Goal: Information Seeking & Learning: Check status

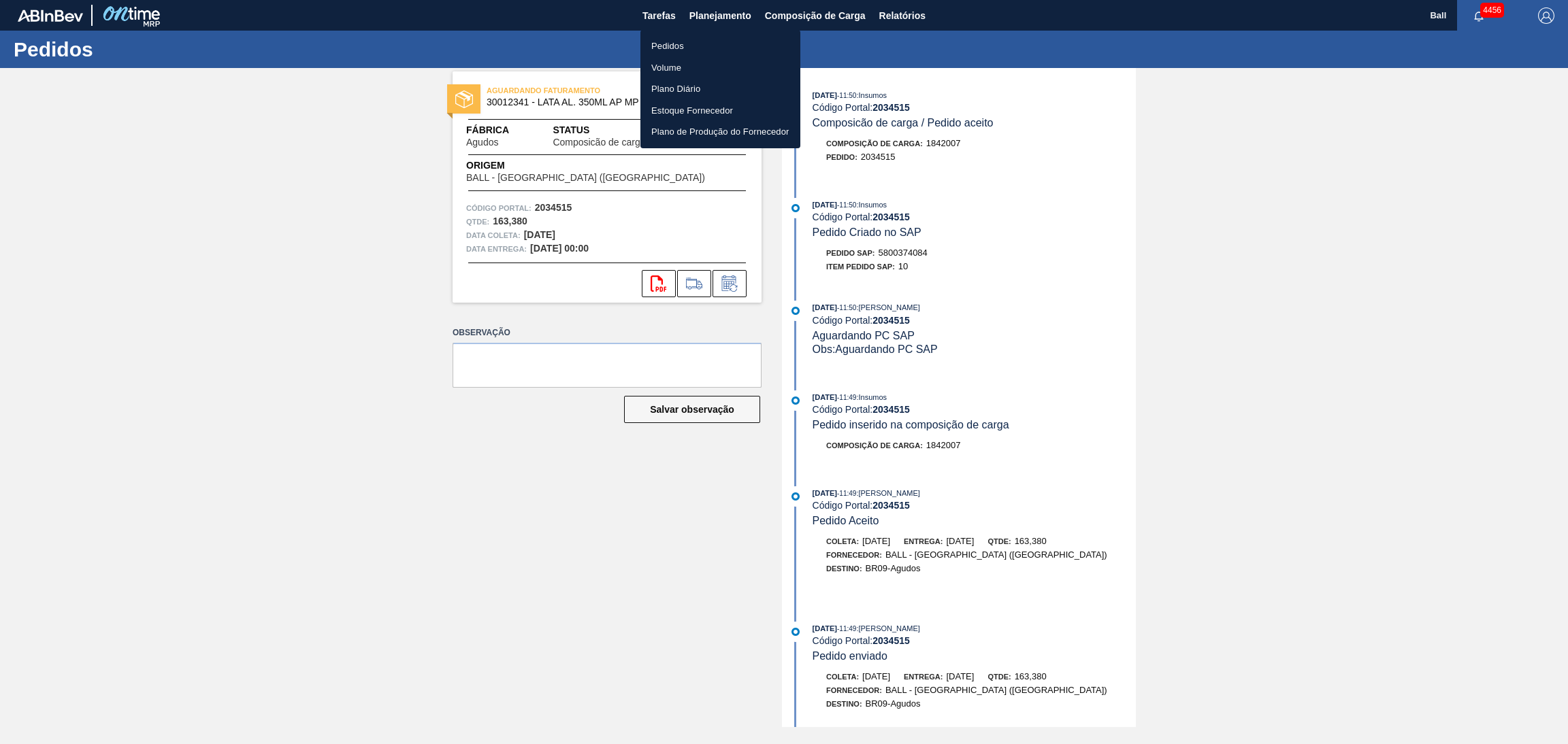
click at [699, 47] on li "Pedidos" at bounding box center [721, 46] width 160 height 22
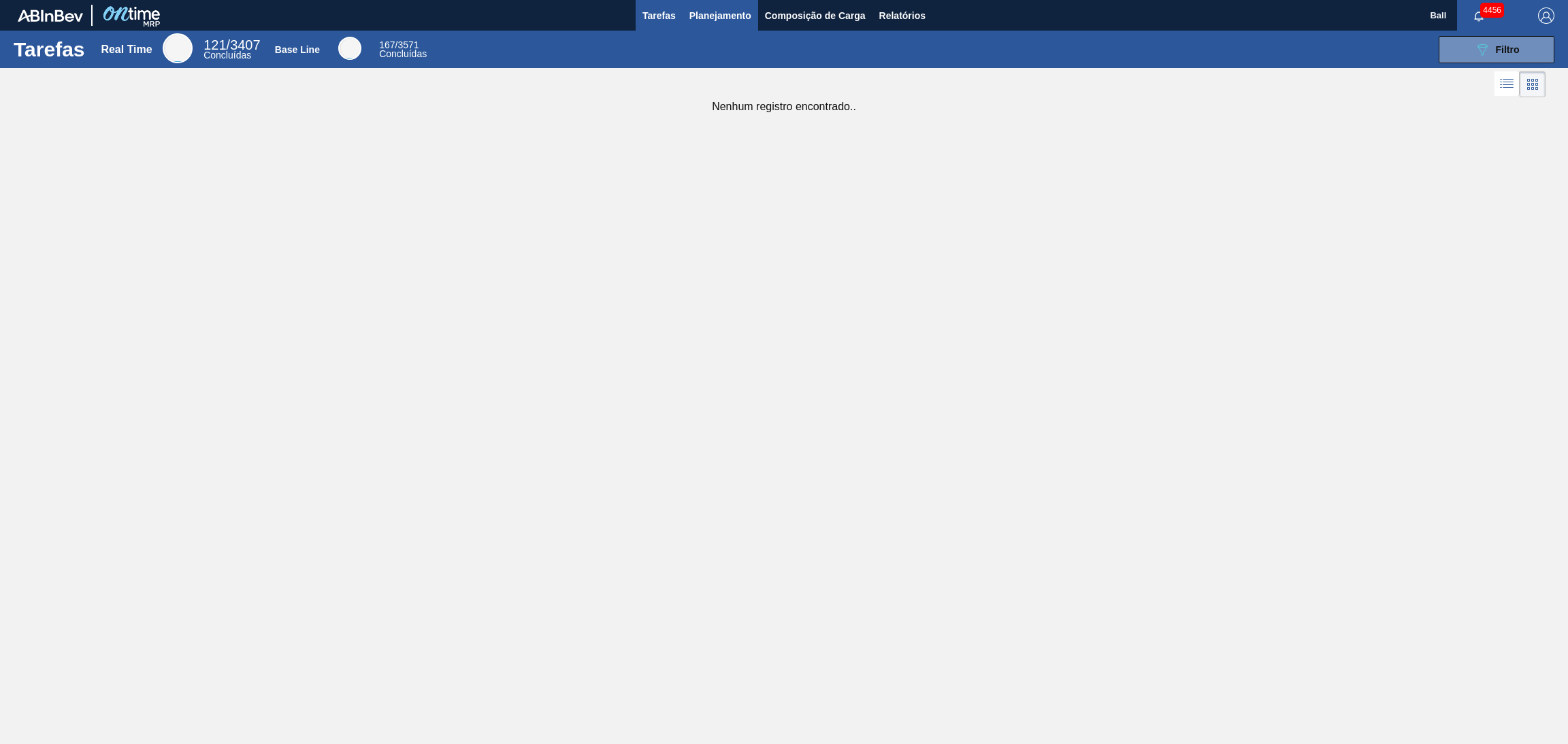
click at [711, 6] on button "Planejamento" at bounding box center [720, 15] width 75 height 30
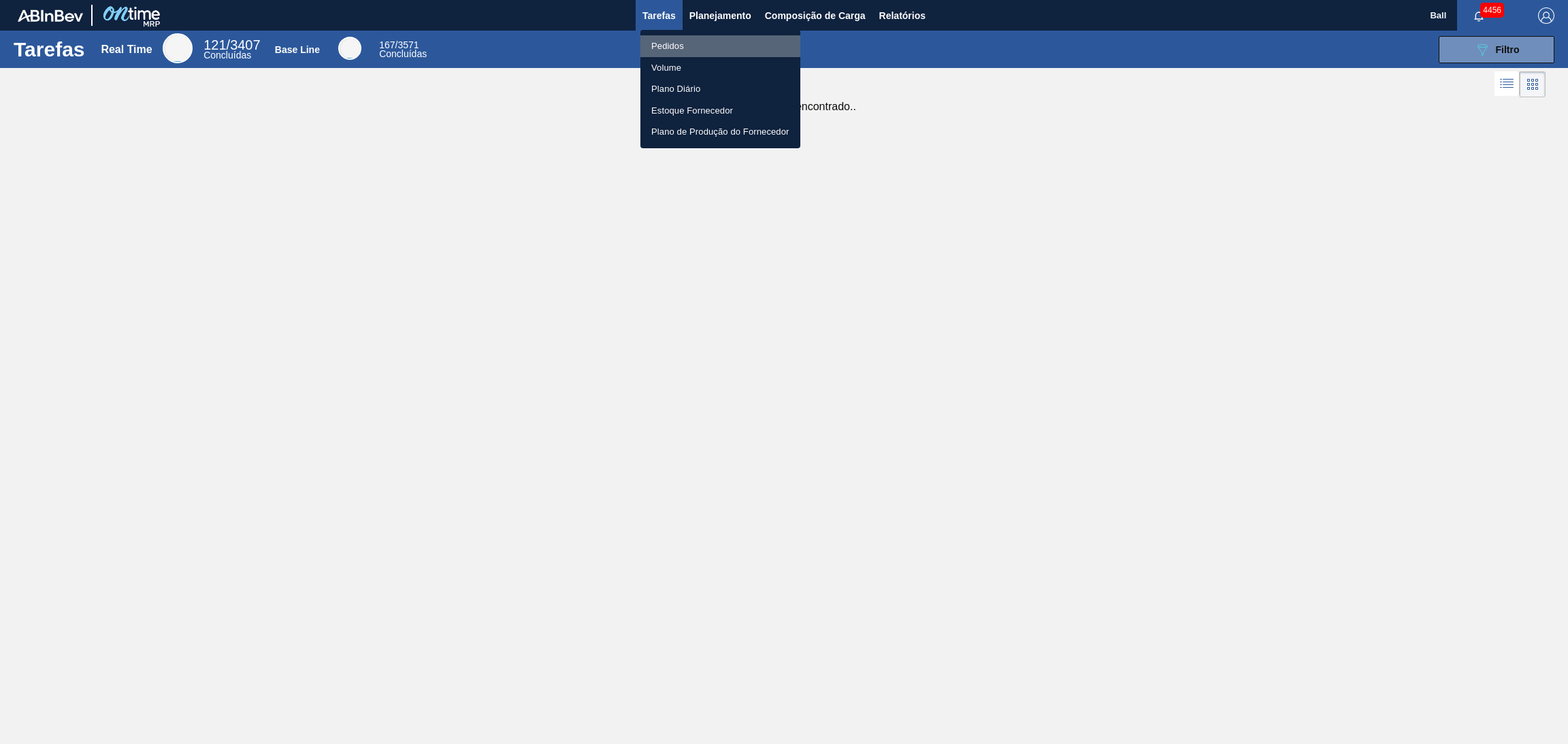
click at [692, 47] on li "Pedidos" at bounding box center [721, 46] width 160 height 22
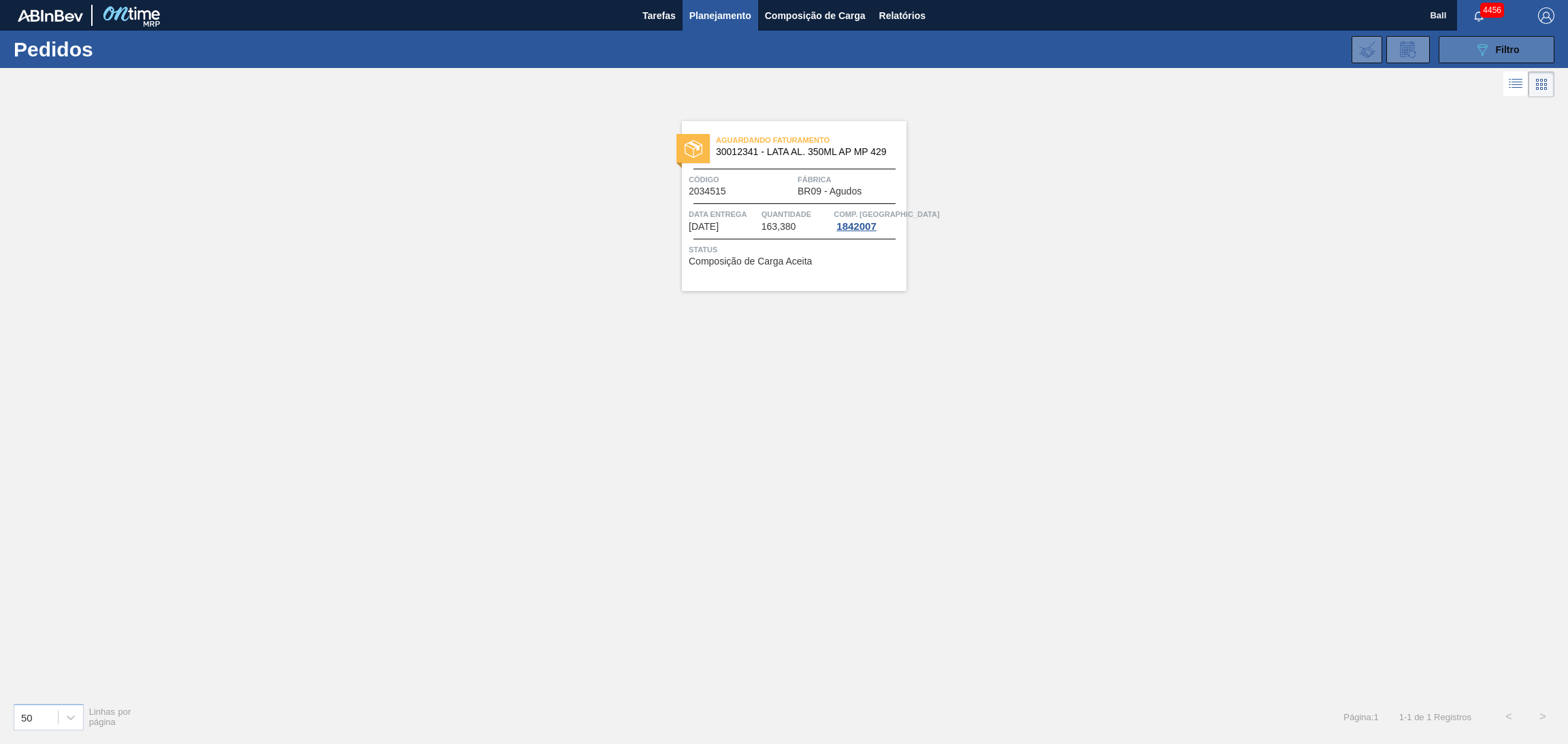
click at [1468, 51] on button "089F7B8B-B2A5-4AFE-B5C0-19BA573D28AC Filtro" at bounding box center [1496, 49] width 115 height 27
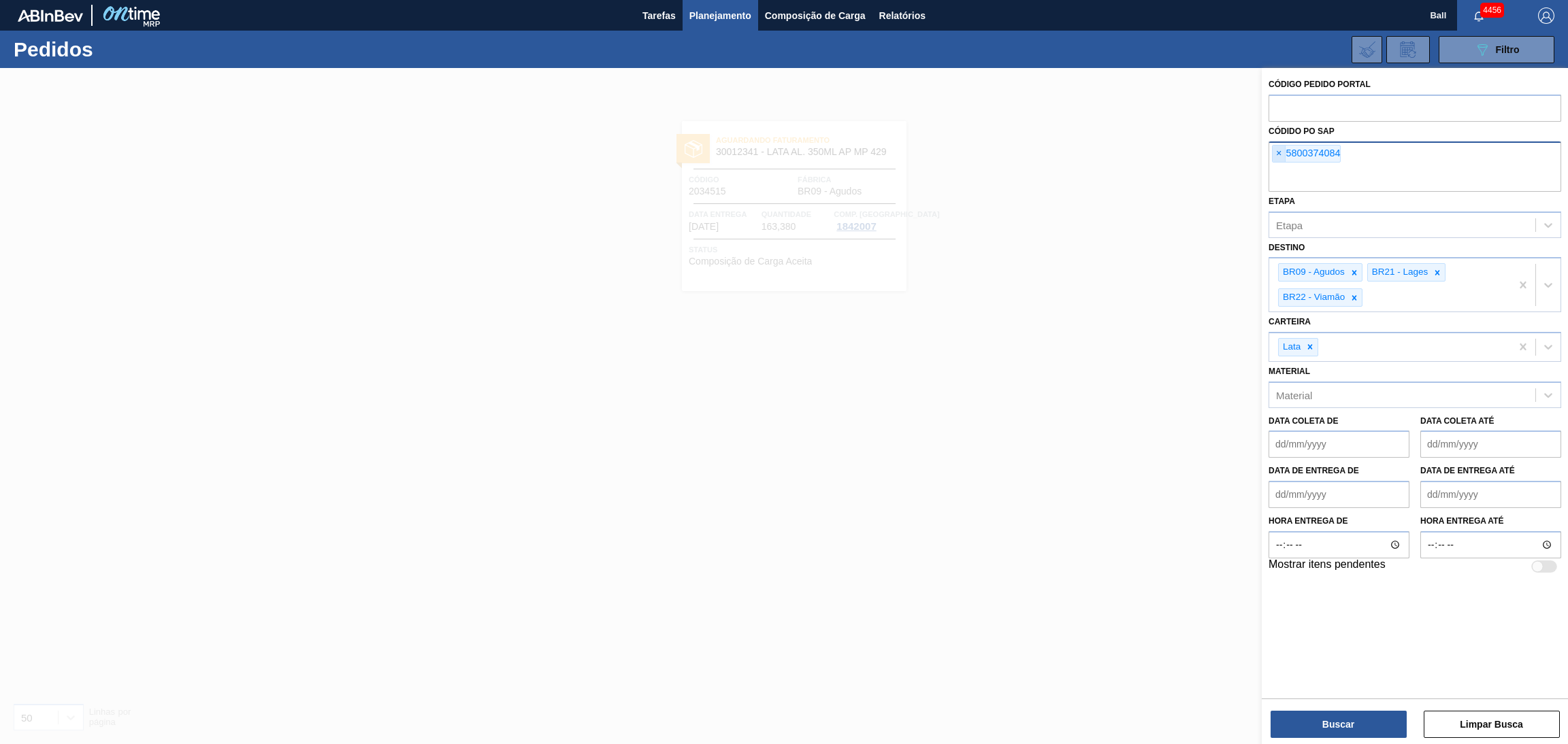
click at [1281, 152] on span "×" at bounding box center [1279, 154] width 13 height 16
paste input "text"
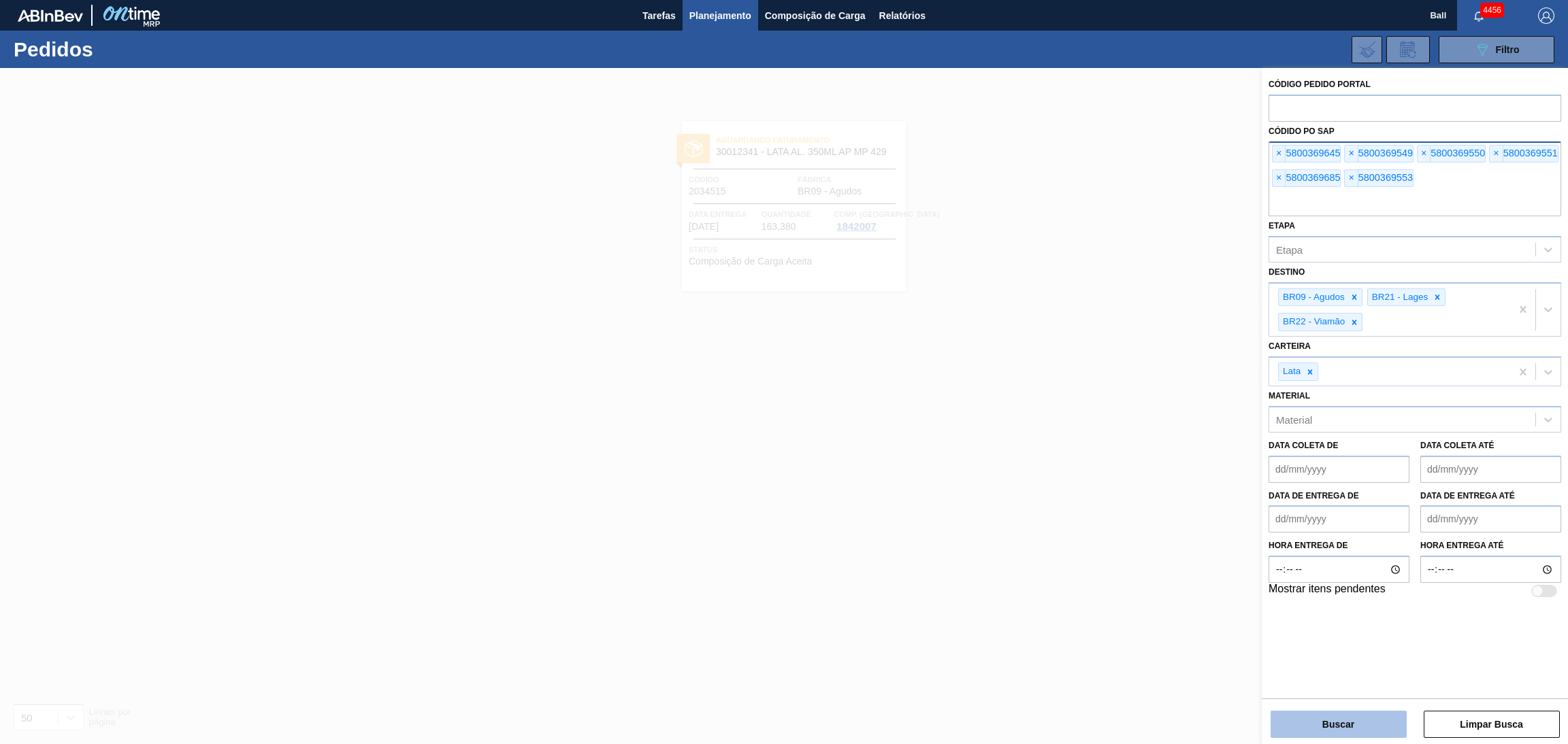
click at [1327, 728] on button "Buscar" at bounding box center [1338, 724] width 136 height 27
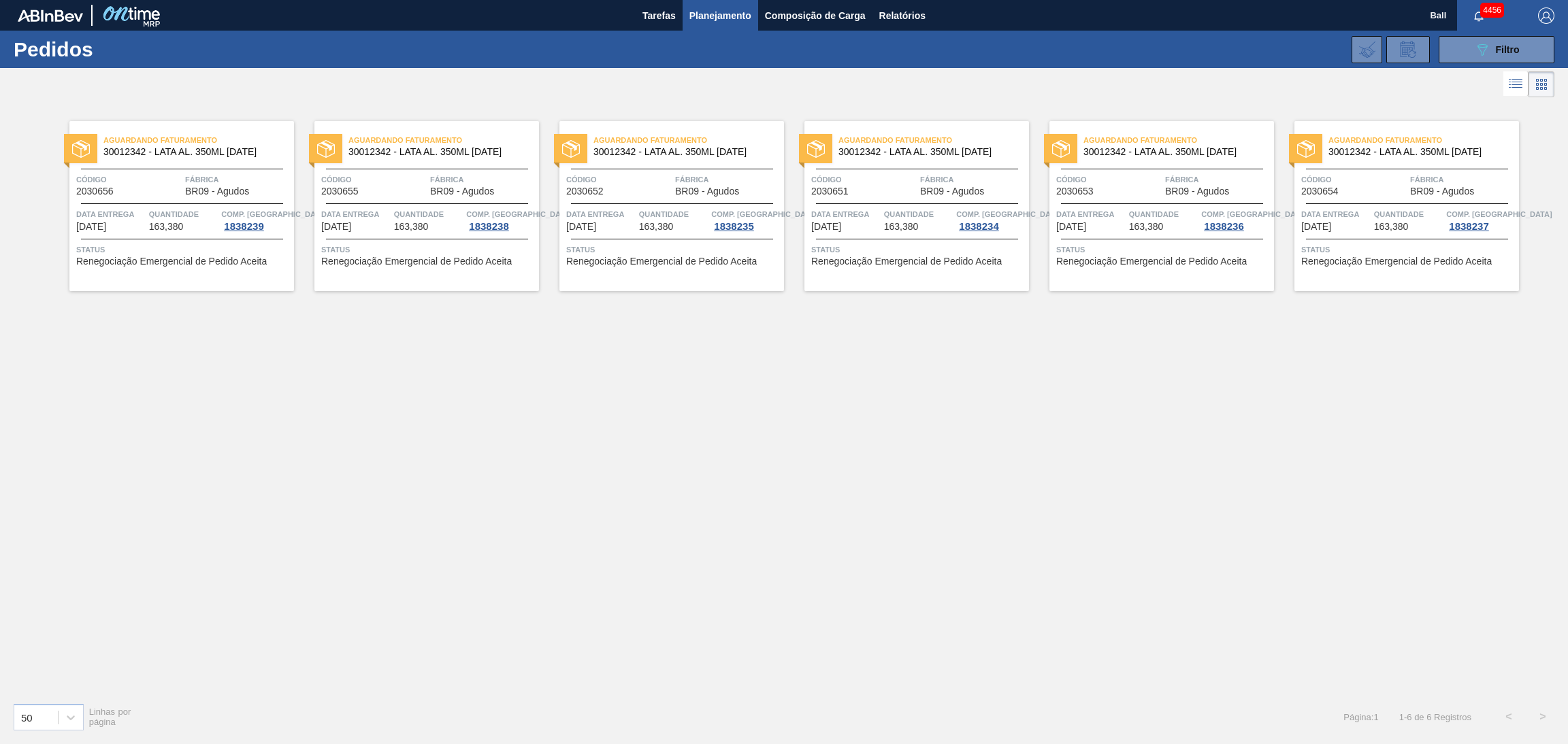
click at [154, 192] on div "Código 2030656" at bounding box center [128, 184] width 106 height 24
click at [387, 217] on span "Data entrega" at bounding box center [356, 214] width 70 height 14
click at [667, 208] on span "Quantidade" at bounding box center [673, 214] width 70 height 14
click at [872, 204] on div at bounding box center [917, 204] width 202 height 1
click at [1113, 189] on div "Código 2030653" at bounding box center [1108, 184] width 106 height 24
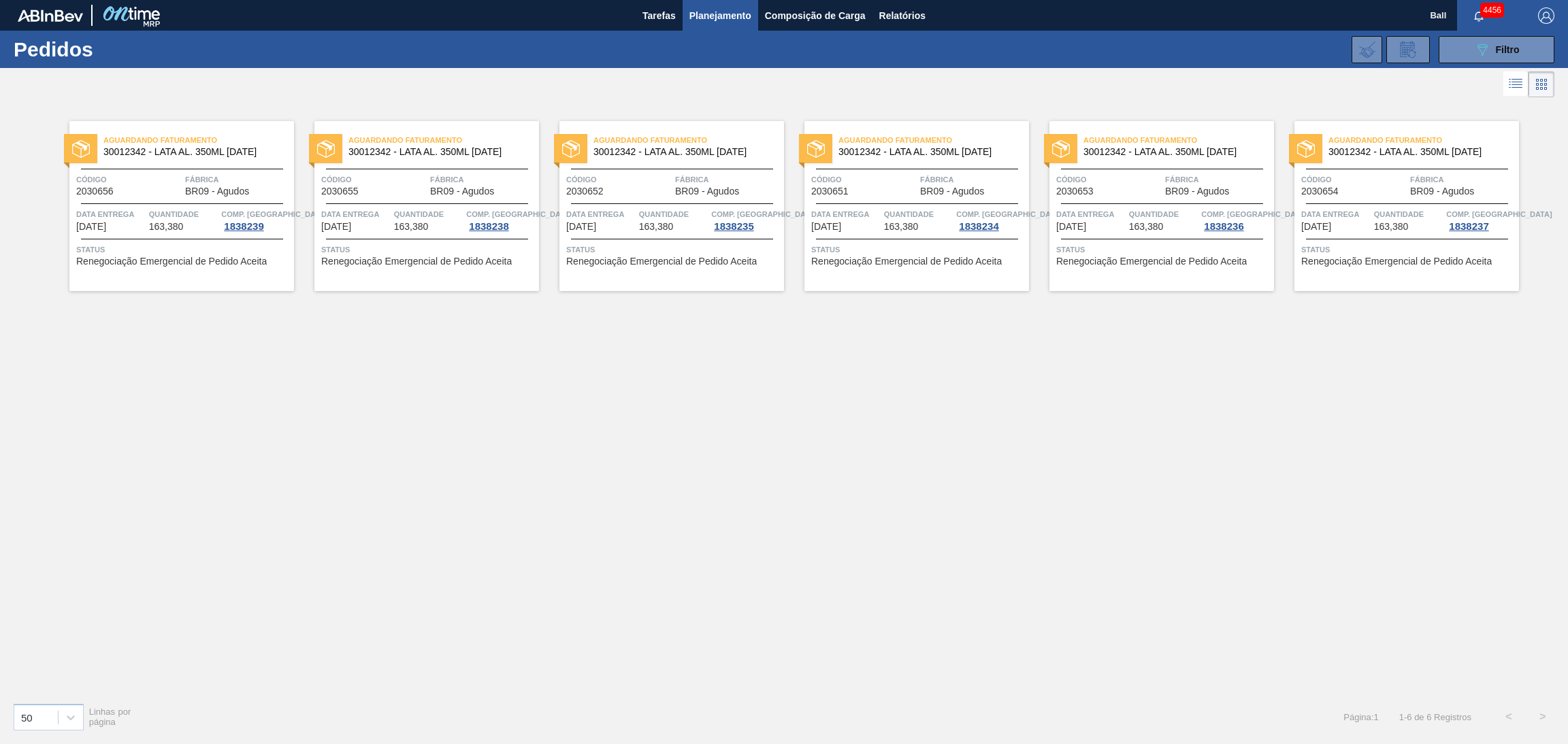
click at [1335, 202] on div "Aguardando Faturamento 30012342 - LATA AL. 350ML BC 429 Código 2030654 Fábrica …" at bounding box center [1406, 206] width 225 height 170
click at [1455, 49] on button "089F7B8B-B2A5-4AFE-B5C0-19BA573D28AC Filtro" at bounding box center [1496, 49] width 115 height 27
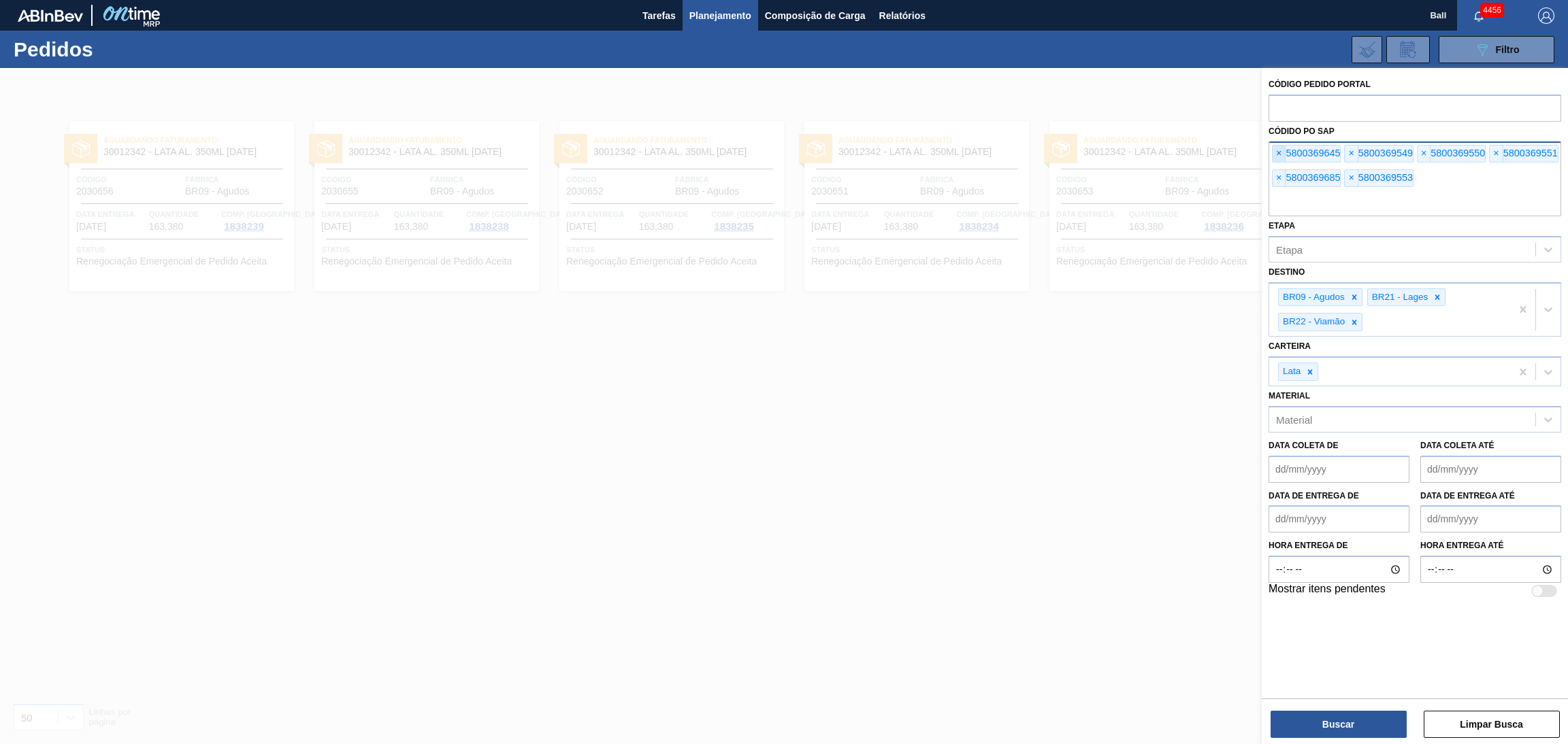
click at [1283, 147] on span "×" at bounding box center [1279, 154] width 13 height 16
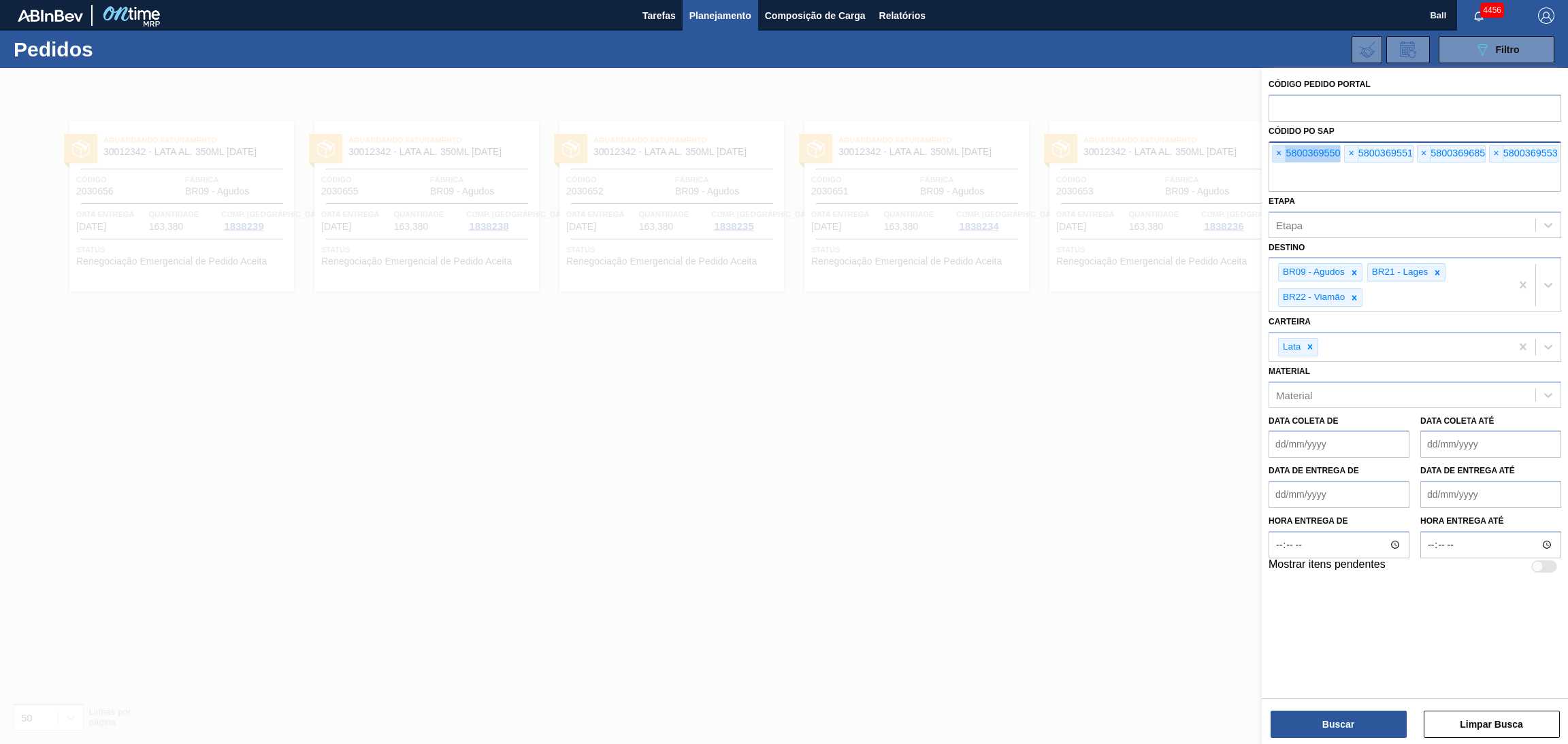
click at [1283, 147] on span "×" at bounding box center [1279, 154] width 13 height 16
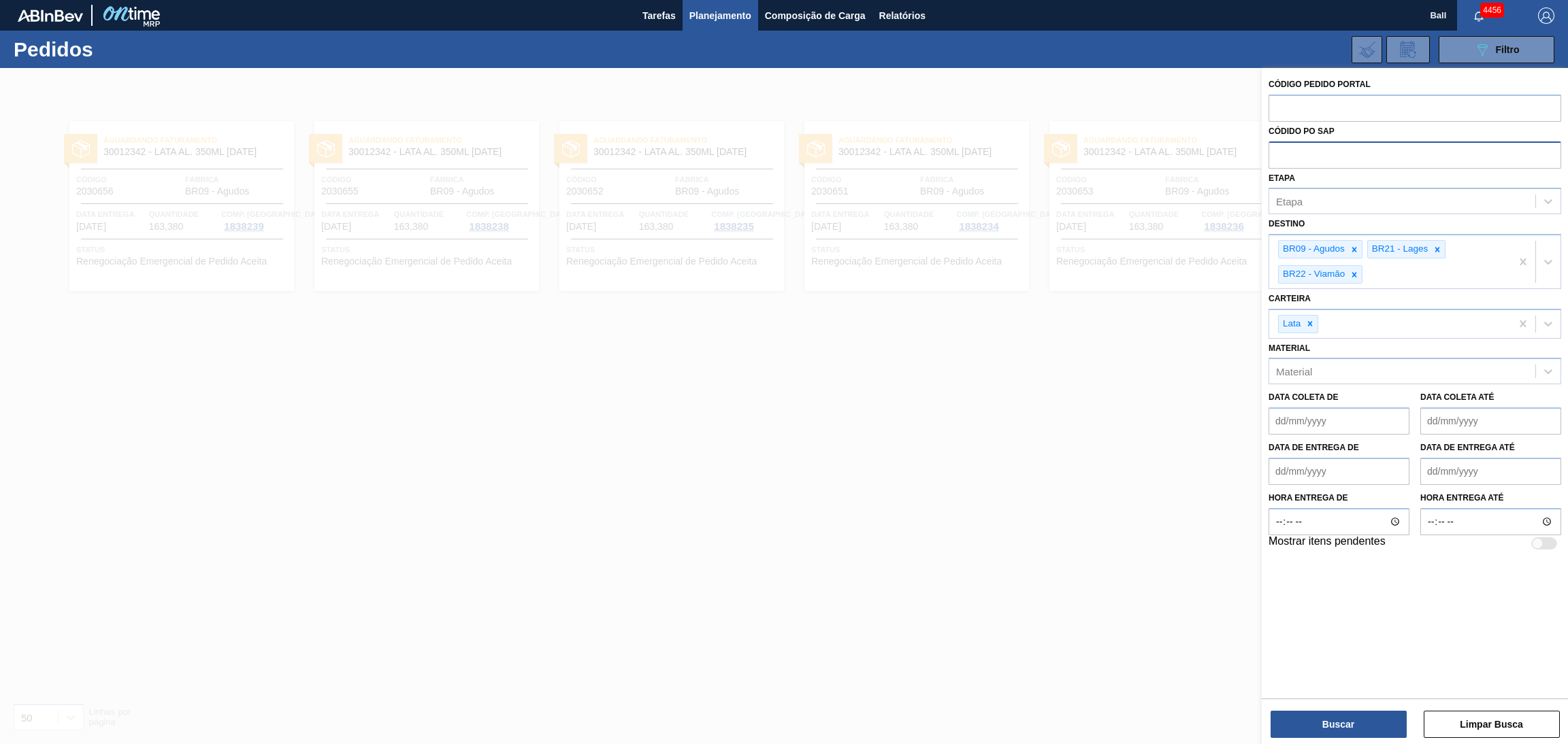
paste input "text"
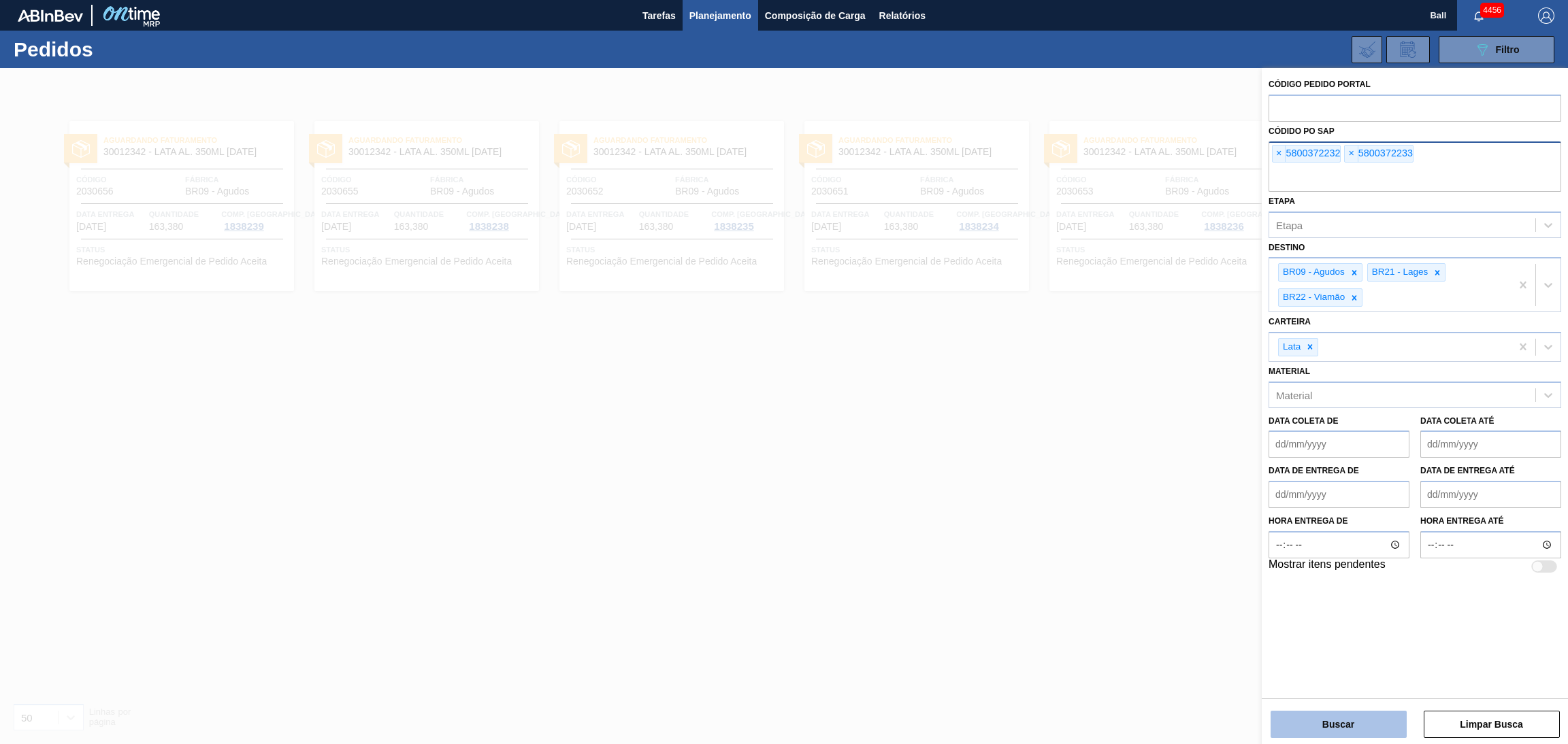
click at [1340, 735] on button "Buscar" at bounding box center [1338, 724] width 136 height 27
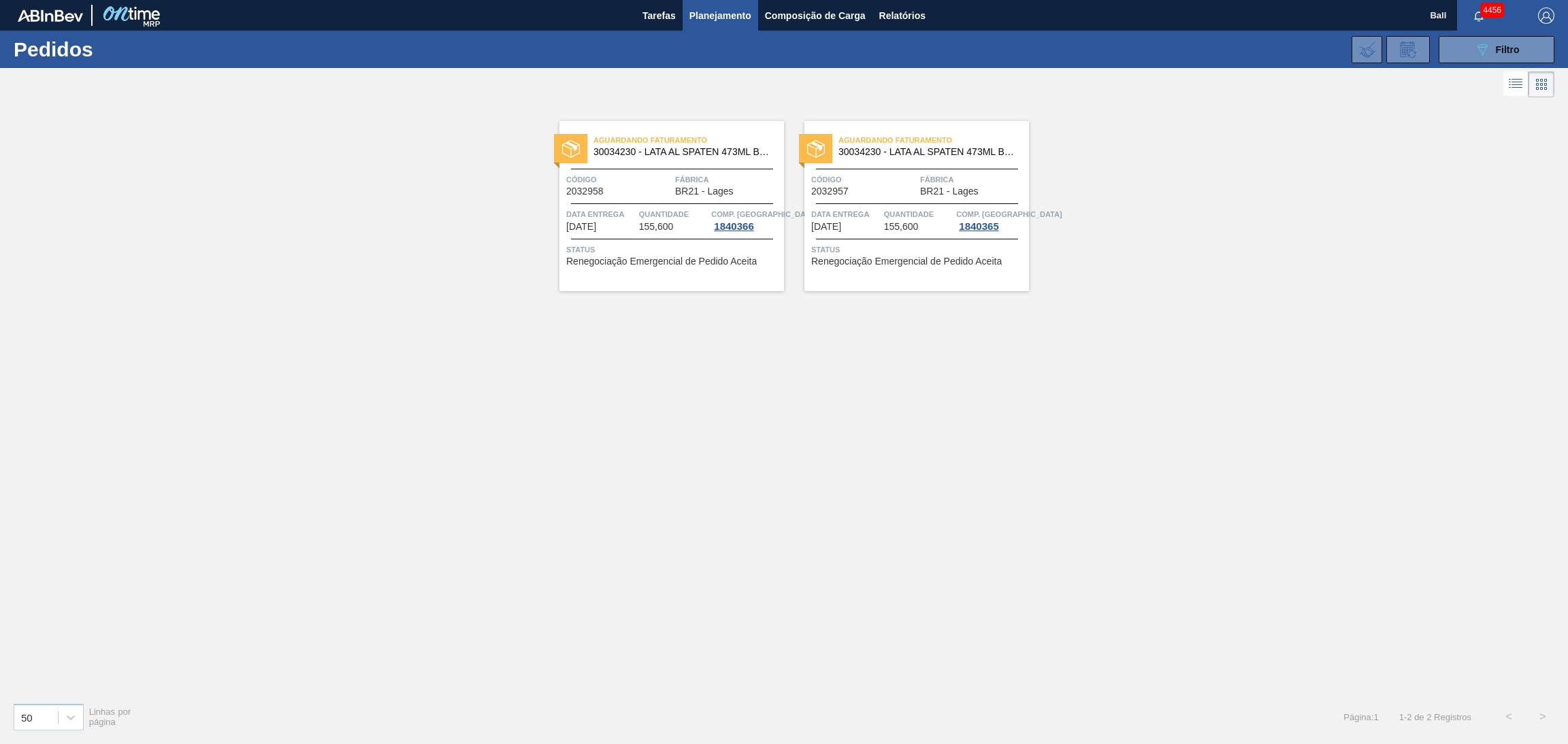
click at [686, 173] on span "Fábrica" at bounding box center [727, 179] width 106 height 14
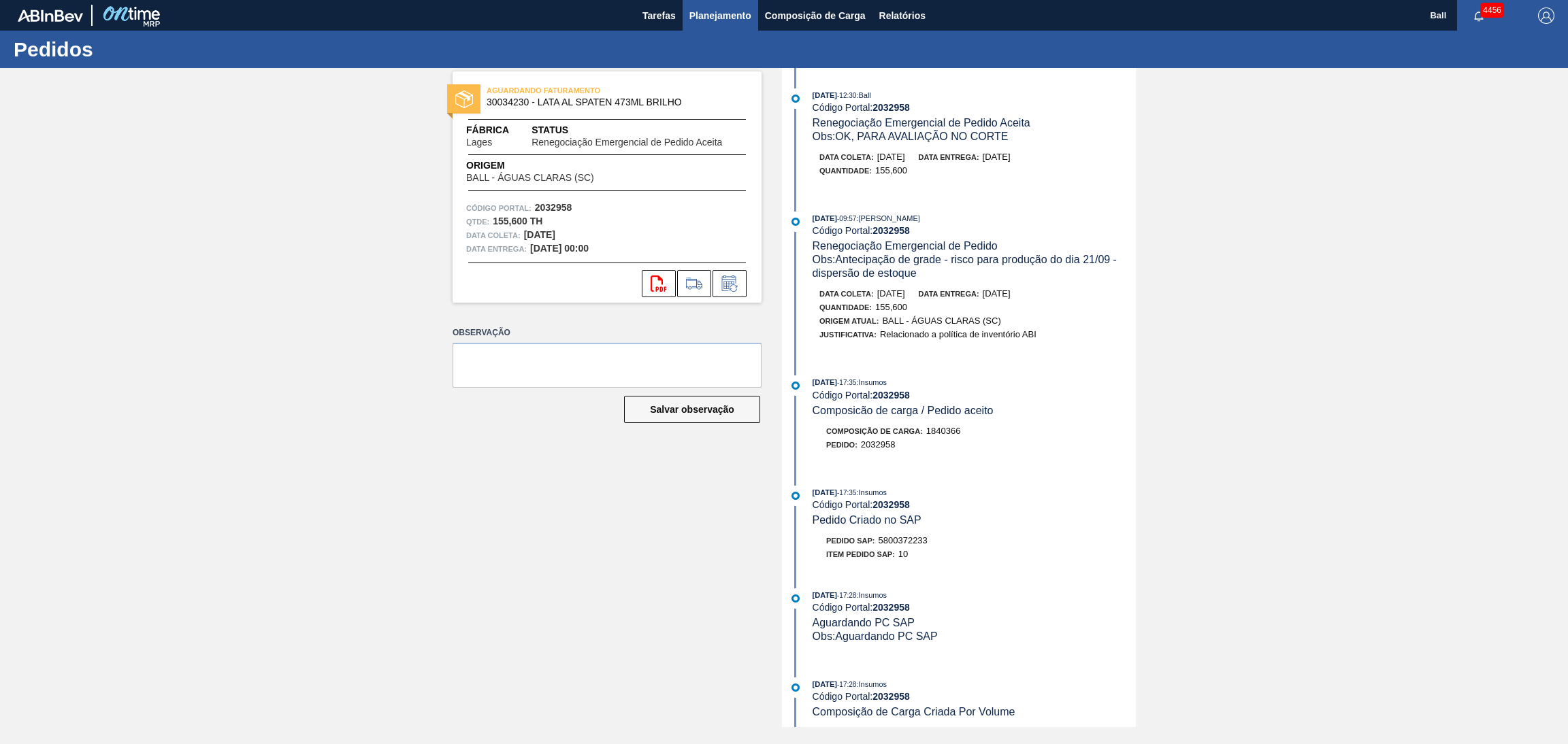
click at [730, 7] on span "Planejamento" at bounding box center [721, 16] width 62 height 16
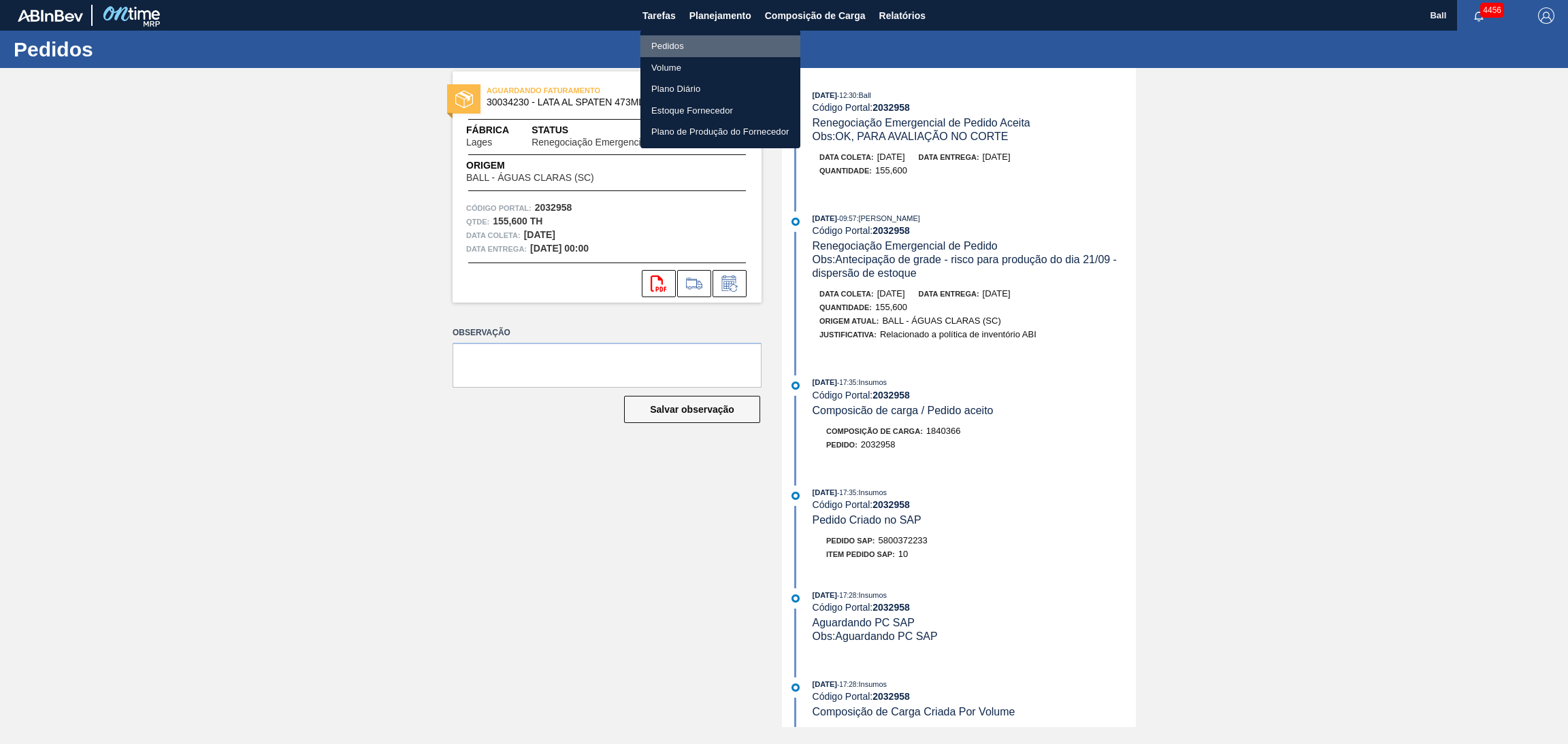
click at [711, 47] on li "Pedidos" at bounding box center [721, 46] width 160 height 22
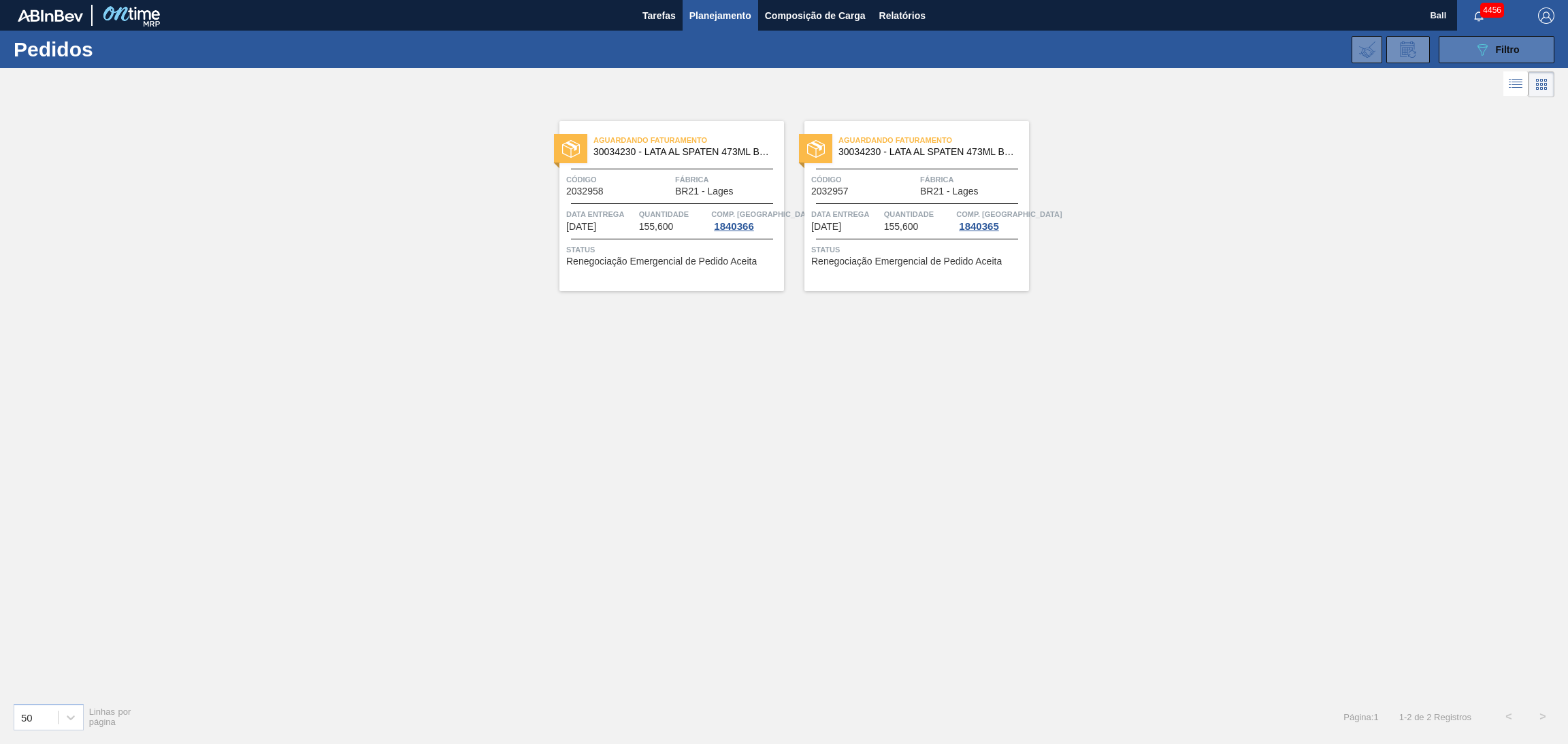
click at [1444, 48] on button "089F7B8B-B2A5-4AFE-B5C0-19BA573D28AC Filtro" at bounding box center [1496, 49] width 115 height 27
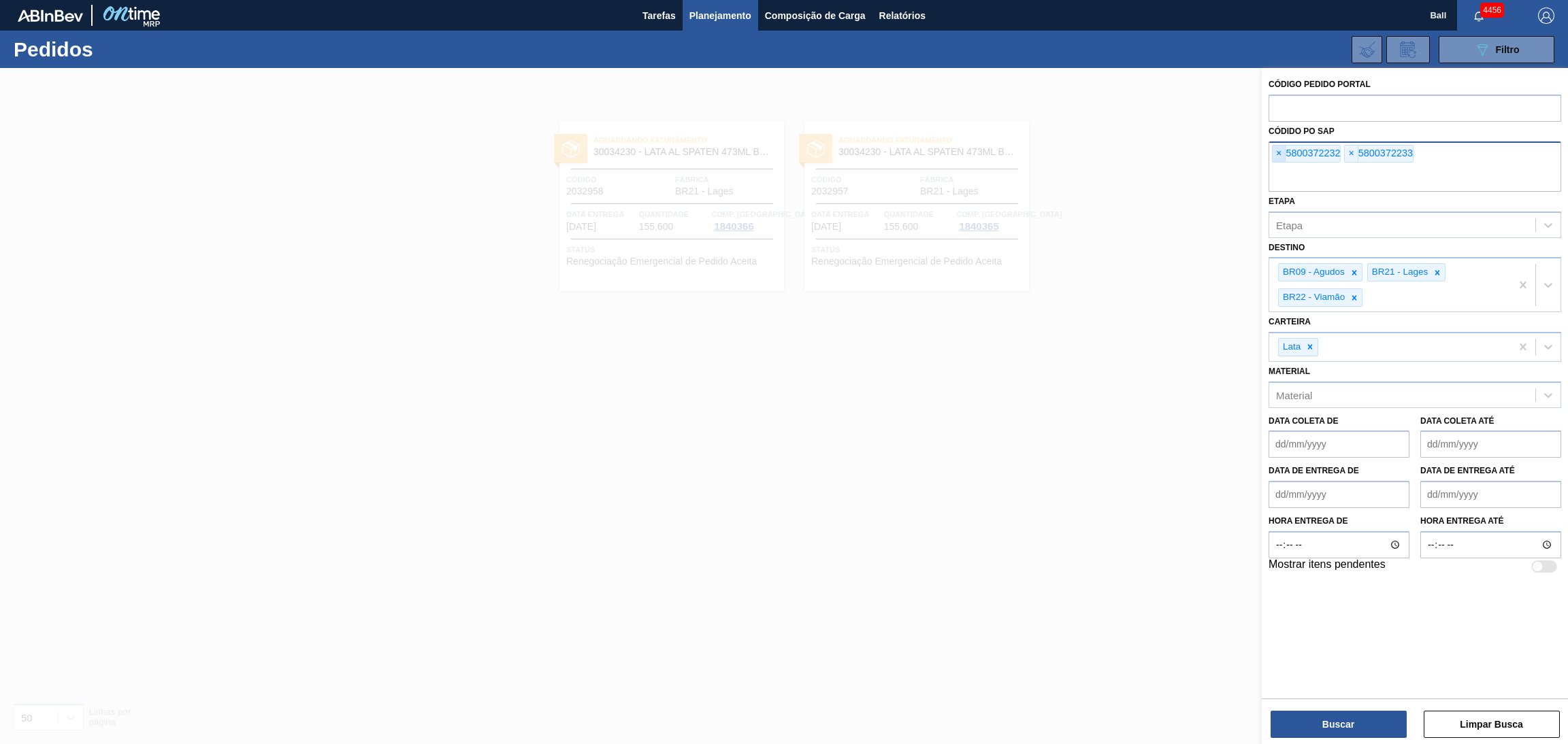
click at [1281, 160] on span "×" at bounding box center [1279, 154] width 13 height 16
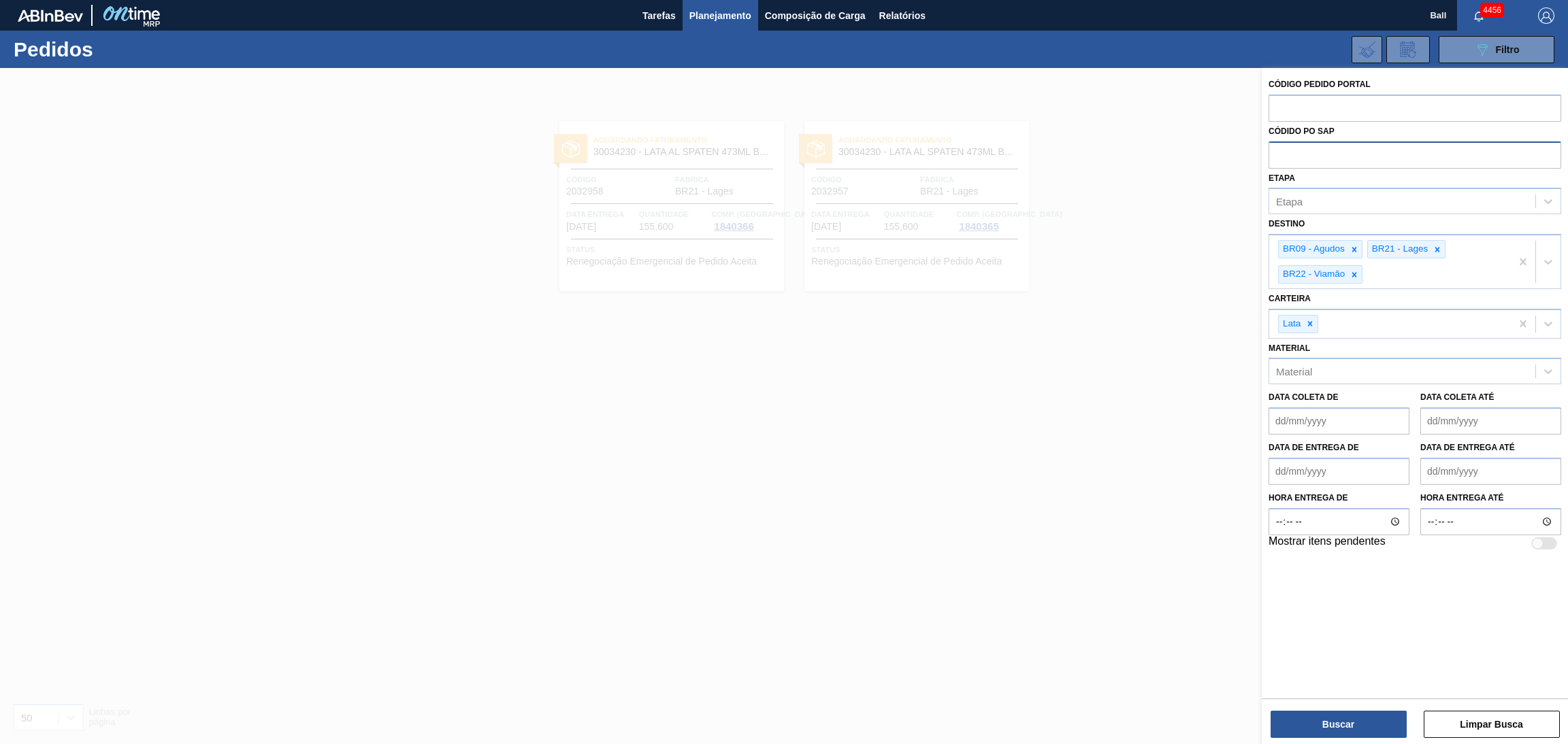
paste input "text"
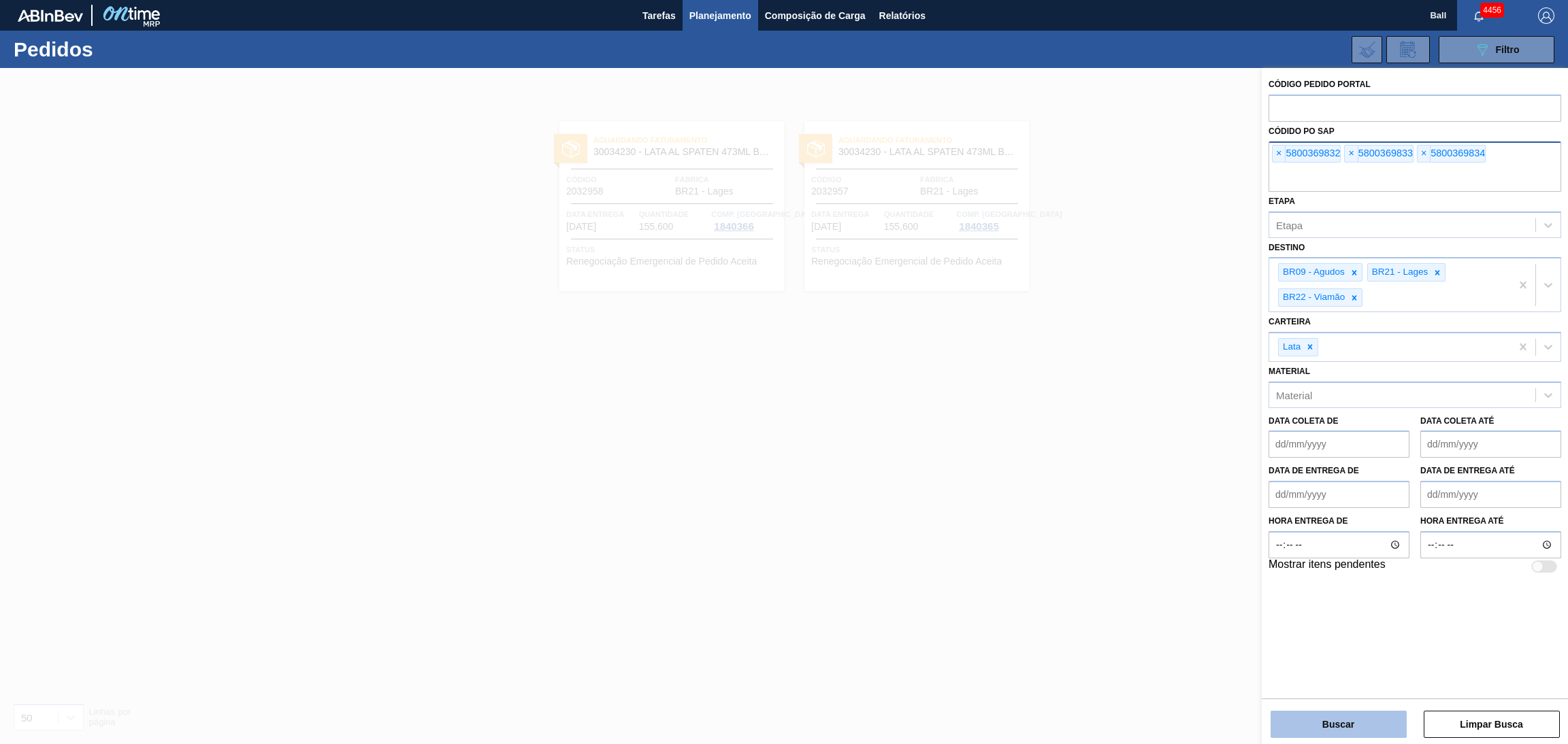
click at [1341, 718] on button "Buscar" at bounding box center [1338, 724] width 136 height 27
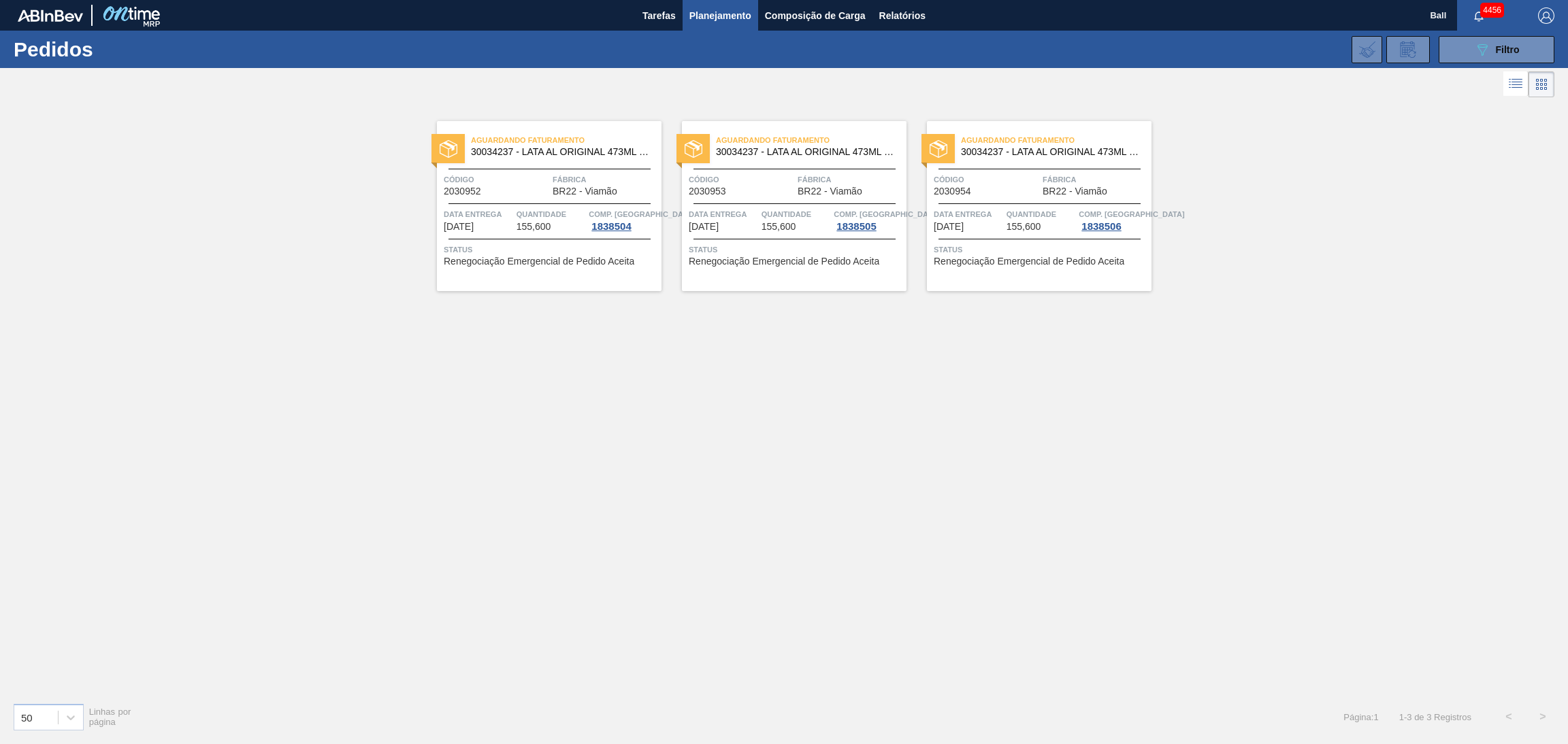
click at [512, 188] on div "Código 2030952" at bounding box center [496, 184] width 106 height 24
click at [667, 18] on span "Tarefas" at bounding box center [658, 16] width 34 height 16
